Goal: Task Accomplishment & Management: Manage account settings

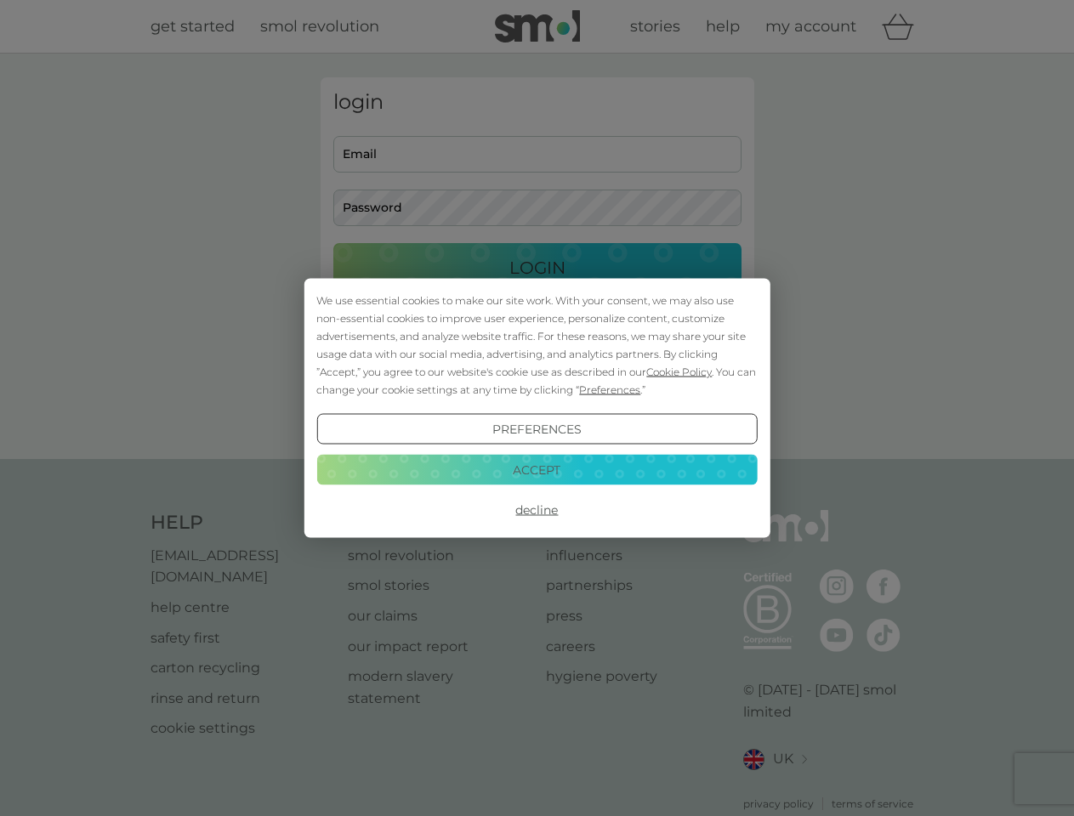
click at [680, 372] on span "Cookie Policy" at bounding box center [678, 372] width 65 height 13
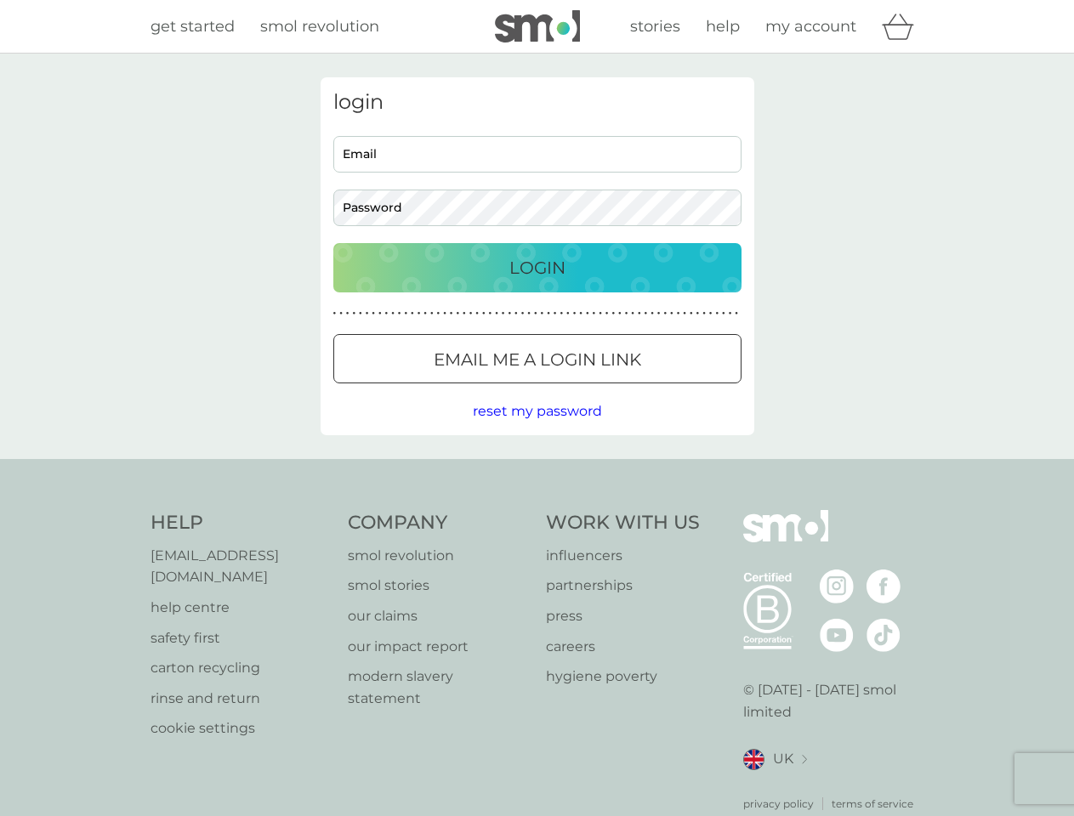
click at [608, 390] on div "login Email Password Login ● ● ● ● ● ● ● ● ● ● ● ● ● ● ● ● ● ● ● ● ● ● ● ● ● ● …" at bounding box center [538, 256] width 434 height 358
click at [537, 430] on div "login Email Password Login ● ● ● ● ● ● ● ● ● ● ● ● ● ● ● ● ● ● ● ● ● ● ● ● ● ● …" at bounding box center [538, 256] width 434 height 358
click at [537, 510] on div "Help [EMAIL_ADDRESS][DOMAIN_NAME] help centre safety first carton recycling rin…" at bounding box center [538, 661] width 774 height 302
click at [537, 469] on div "Help [EMAIL_ADDRESS][DOMAIN_NAME] help centre safety first carton recycling rin…" at bounding box center [537, 661] width 1074 height 404
